Goal: Use online tool/utility: Utilize a website feature to perform a specific function

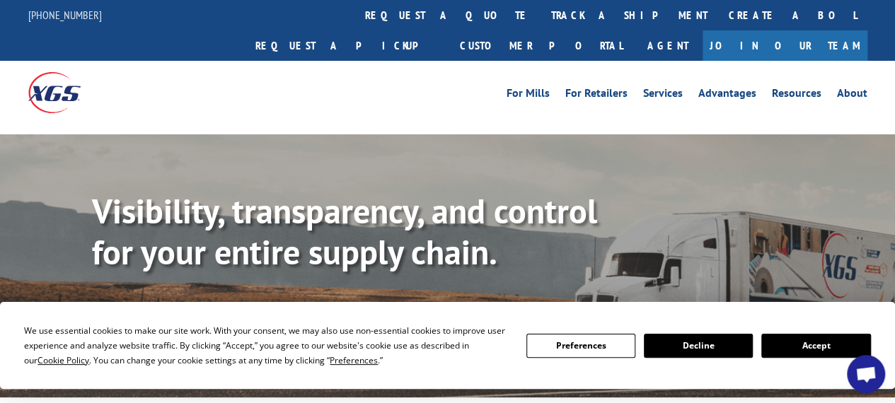
click at [281, 302] on link "Calculate transit time" at bounding box center [322, 317] width 172 height 30
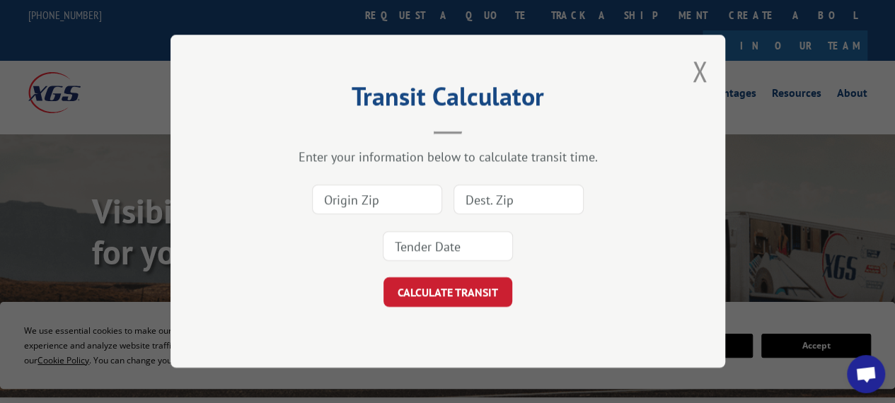
click at [390, 195] on input at bounding box center [377, 200] width 130 height 30
type input "30721"
click at [494, 201] on input at bounding box center [518, 200] width 130 height 30
type input "60608"
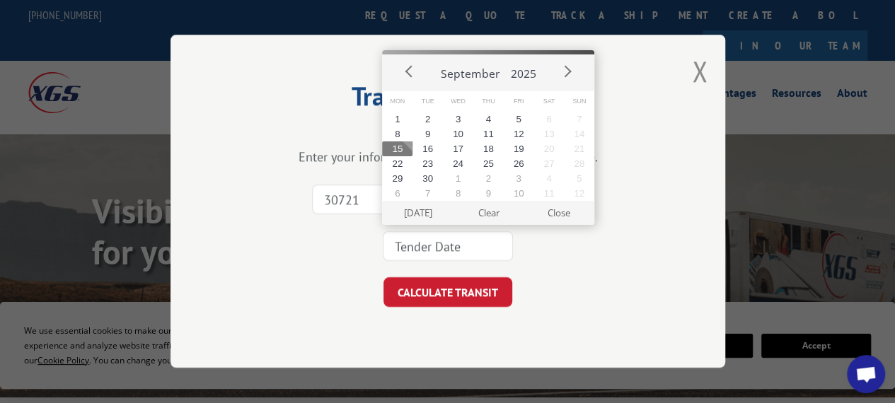
click at [445, 250] on input at bounding box center [448, 247] width 130 height 30
click at [523, 148] on button "19" at bounding box center [519, 148] width 30 height 15
type input "[DATE]"
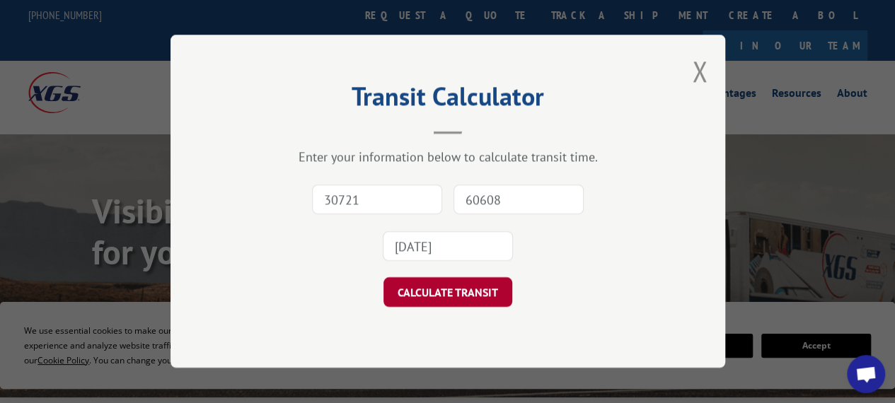
click at [437, 295] on button "CALCULATE TRANSIT" at bounding box center [447, 293] width 129 height 30
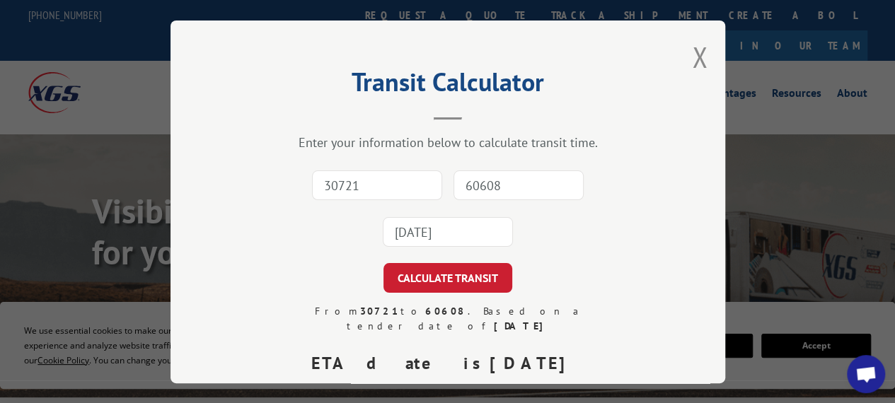
click at [389, 175] on input "30721" at bounding box center [377, 185] width 130 height 30
type input "30721"
click at [475, 182] on input "60608" at bounding box center [518, 185] width 130 height 30
type input "60608"
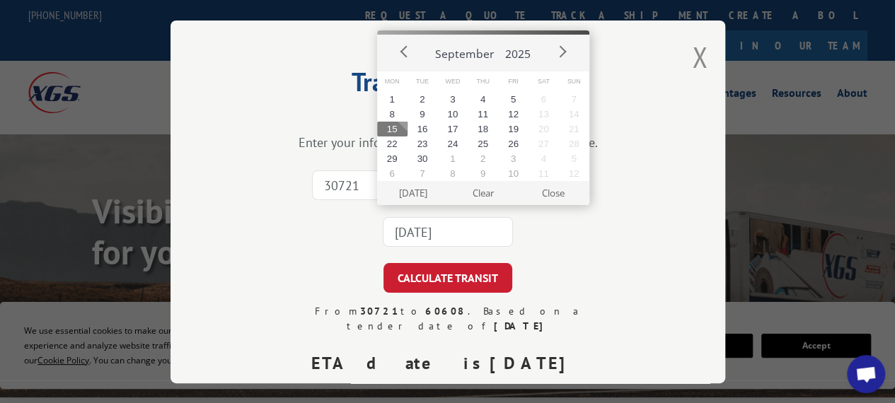
click at [473, 221] on input "[DATE]" at bounding box center [448, 232] width 130 height 30
click at [393, 149] on button "22" at bounding box center [392, 144] width 30 height 15
type input "[DATE]"
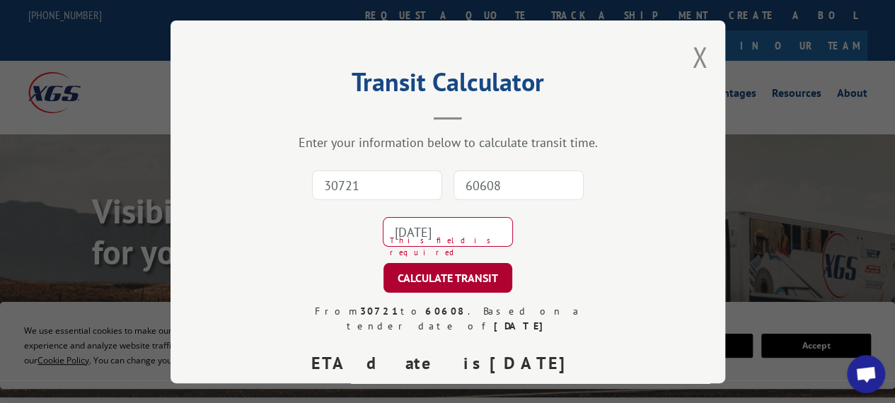
click at [436, 282] on button "CALCULATE TRANSIT" at bounding box center [447, 278] width 129 height 30
